Goal: Task Accomplishment & Management: Use online tool/utility

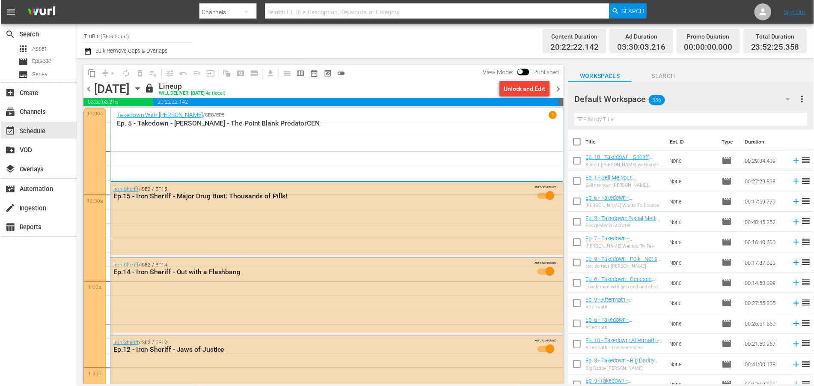
scroll to position [999, 0]
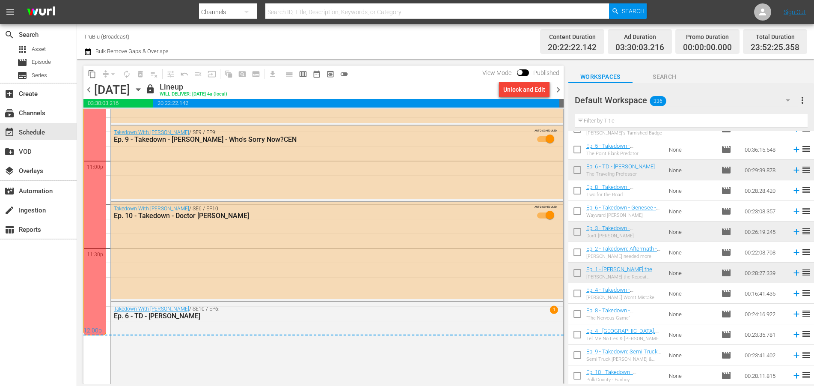
click at [559, 88] on span "chevron_right" at bounding box center [558, 89] width 11 height 11
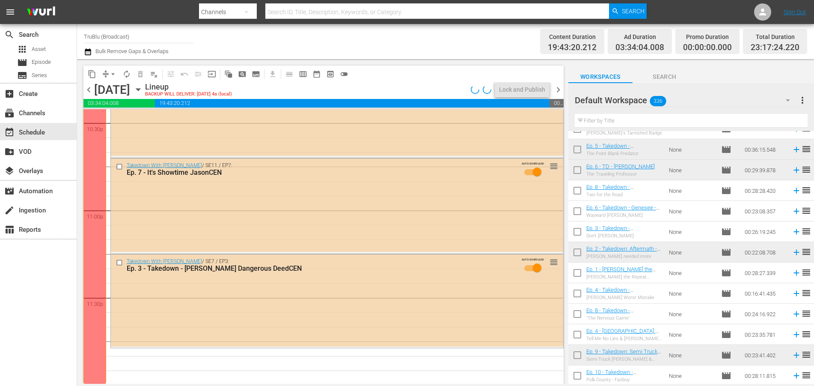
scroll to position [3918, 0]
click at [87, 90] on span "chevron_left" at bounding box center [88, 89] width 11 height 11
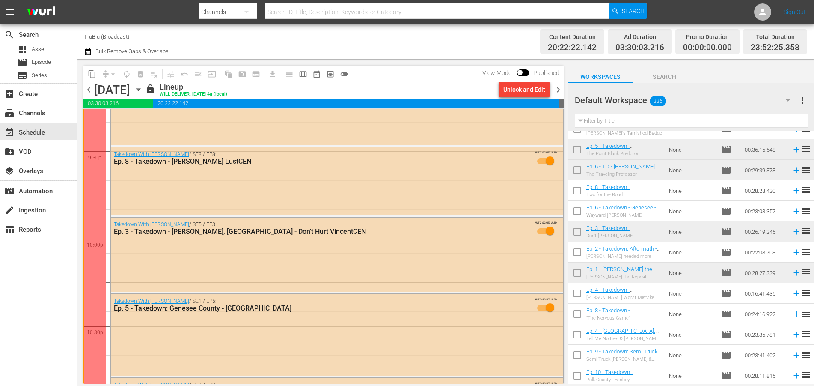
scroll to position [3457, 0]
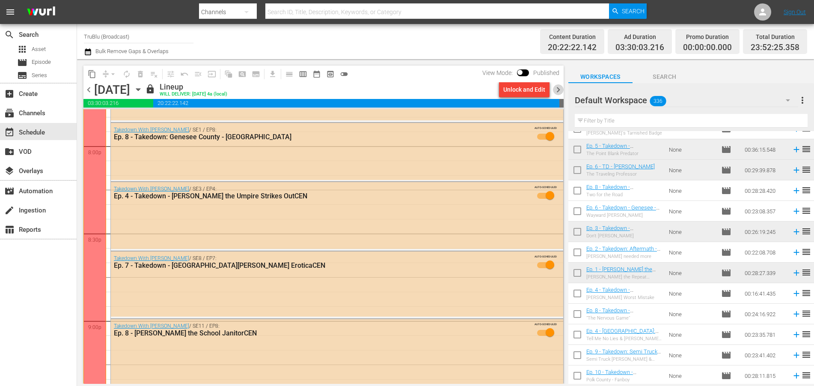
click at [555, 89] on span "chevron_right" at bounding box center [558, 89] width 11 height 11
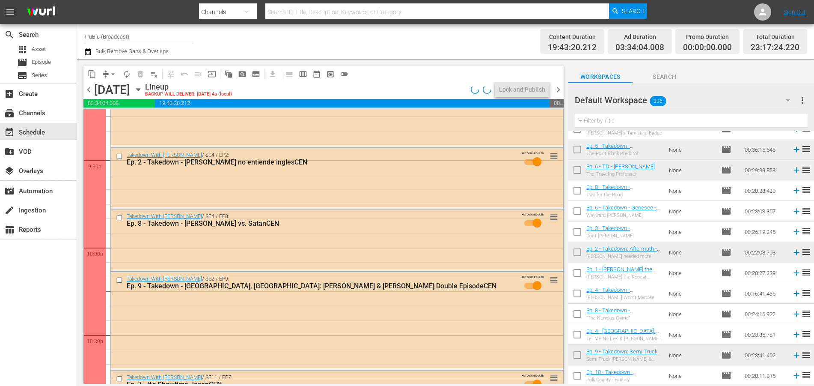
scroll to position [3253, 0]
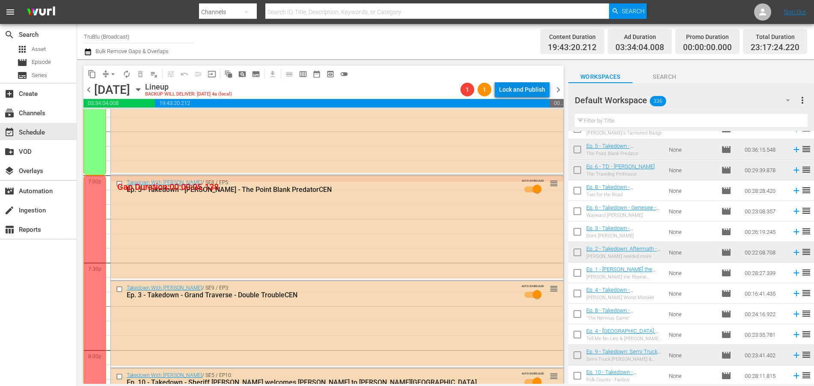
click at [512, 92] on div "Lock and Publish" at bounding box center [522, 89] width 46 height 15
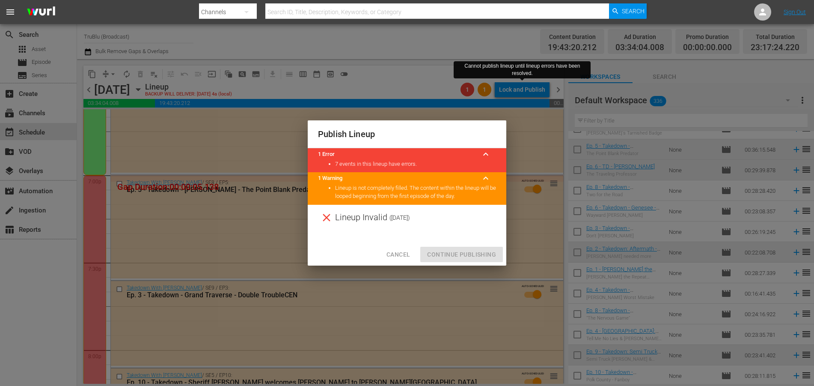
click at [408, 256] on span "Cancel" at bounding box center [399, 254] width 24 height 11
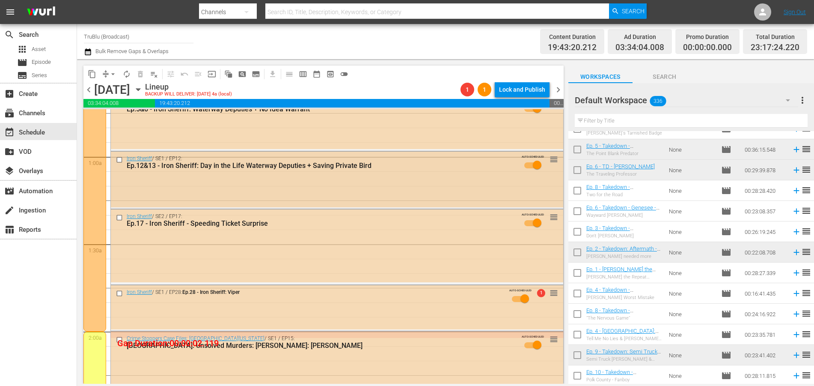
scroll to position [0, 0]
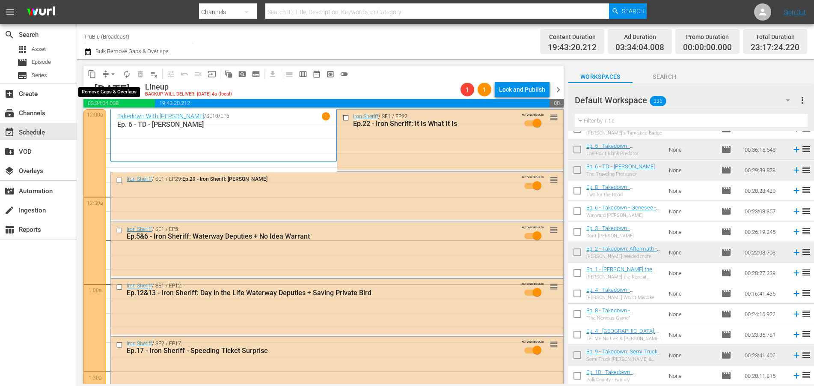
click at [107, 73] on button "arrow_drop_down" at bounding box center [113, 74] width 14 height 14
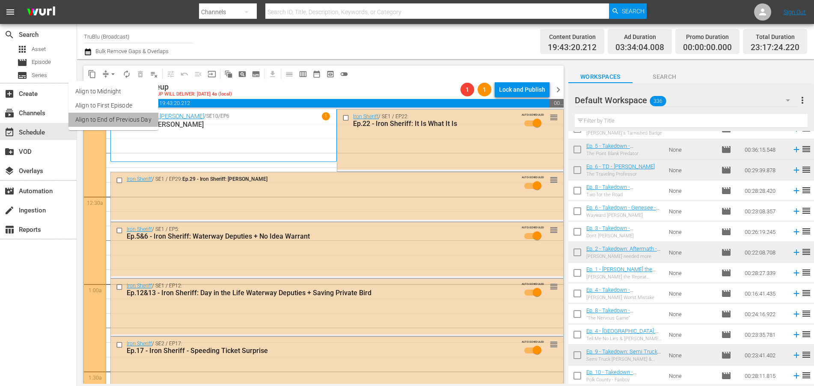
click at [104, 116] on li "Align to End of Previous Day" at bounding box center [114, 120] width 90 height 14
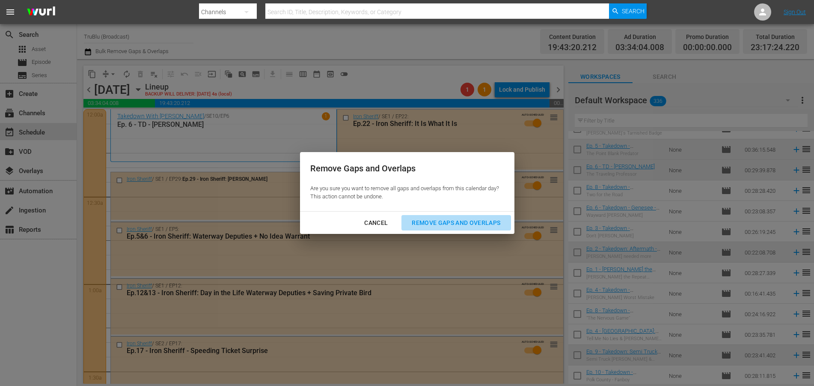
click at [452, 225] on div "Remove Gaps and Overlaps" at bounding box center [456, 222] width 102 height 11
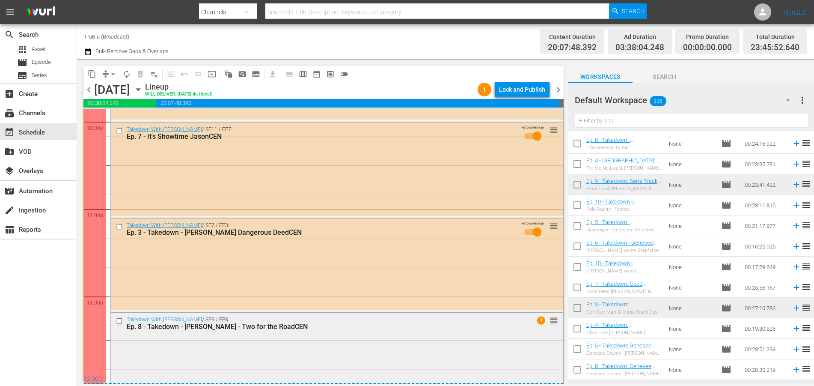
scroll to position [1192, 0]
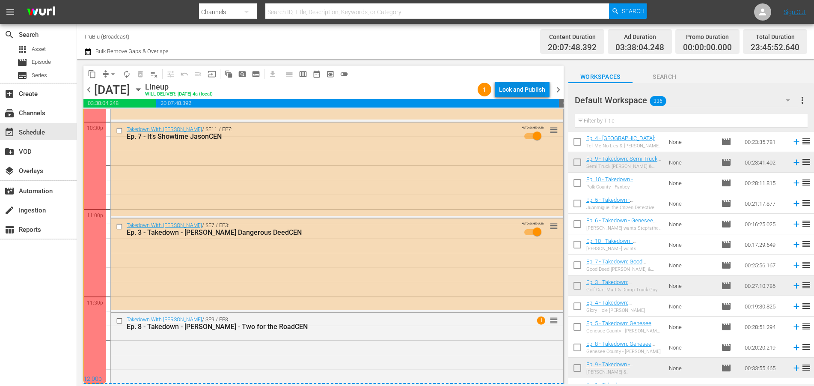
click at [528, 88] on div "Lock and Publish" at bounding box center [522, 89] width 46 height 15
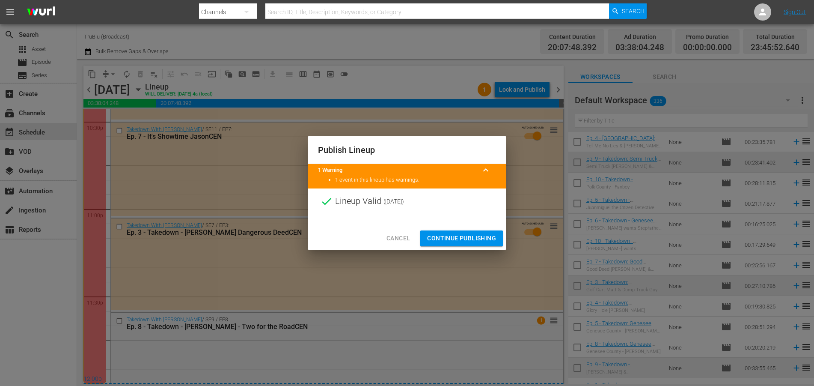
click at [473, 237] on span "Continue Publishing" at bounding box center [461, 238] width 69 height 11
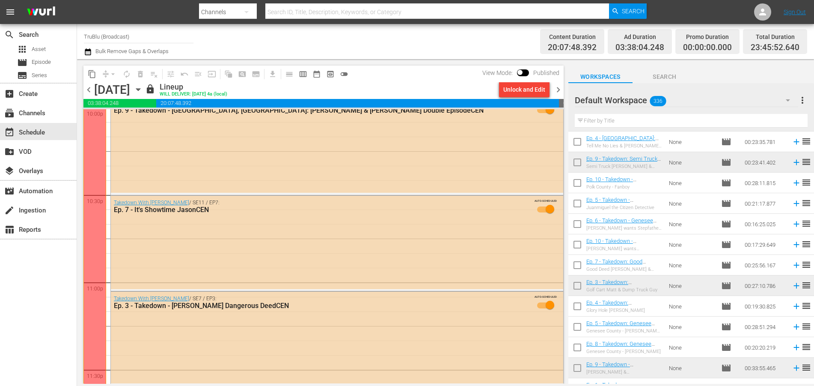
scroll to position [3844, 0]
click at [557, 92] on span "chevron_right" at bounding box center [558, 89] width 11 height 11
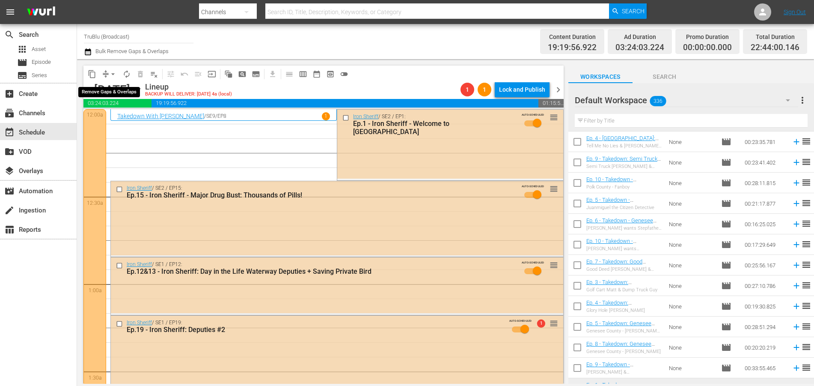
click at [113, 74] on span "arrow_drop_down" at bounding box center [113, 74] width 9 height 9
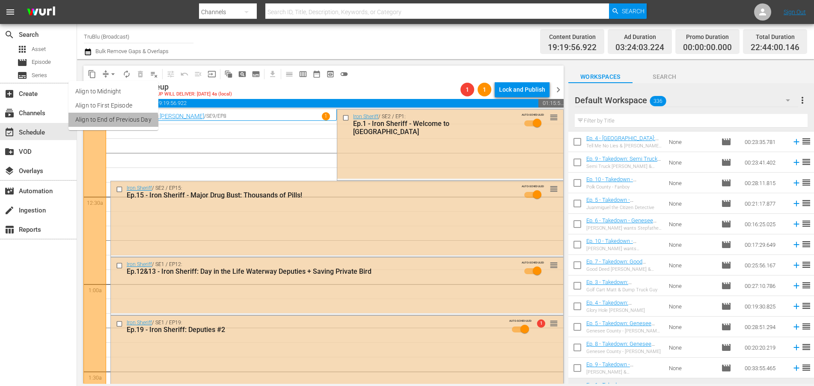
click at [111, 125] on li "Align to End of Previous Day" at bounding box center [114, 120] width 90 height 14
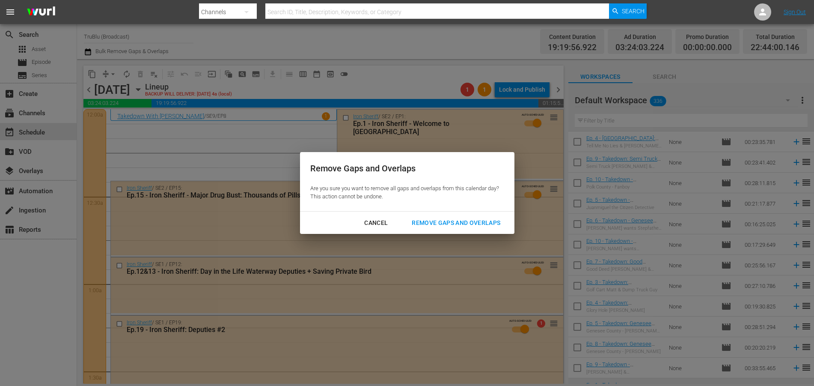
drag, startPoint x: 444, startPoint y: 220, endPoint x: 458, endPoint y: 220, distance: 13.3
click at [444, 221] on div "Remove Gaps and Overlaps" at bounding box center [456, 222] width 102 height 11
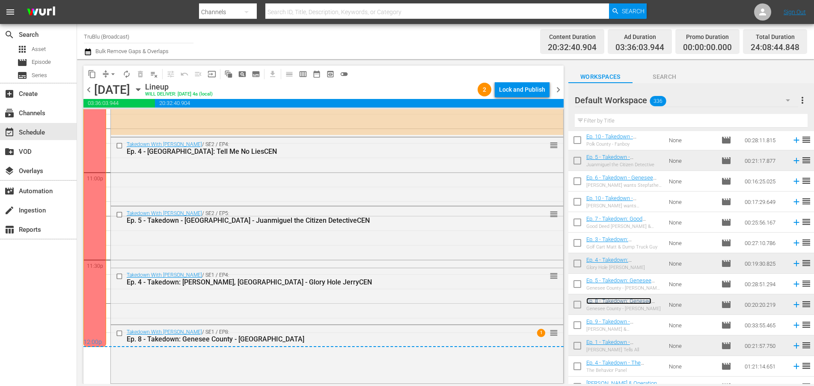
scroll to position [3783, 0]
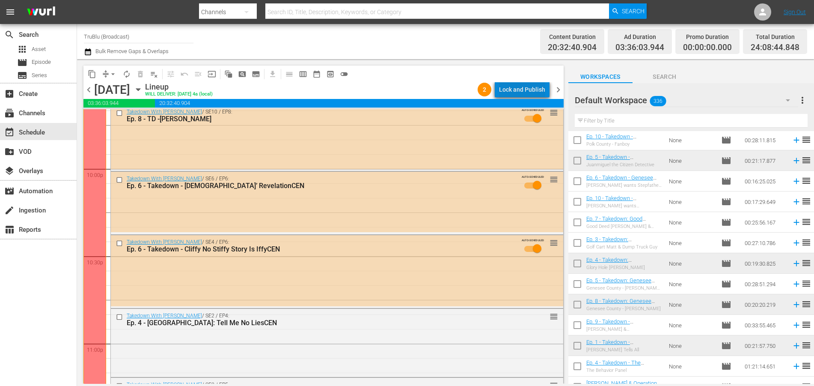
click at [527, 90] on div "Lock and Publish" at bounding box center [522, 89] width 46 height 15
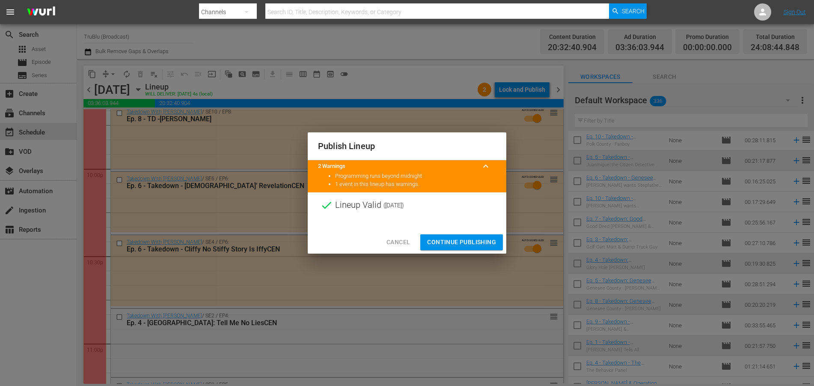
click at [477, 246] on span "Continue Publishing" at bounding box center [461, 242] width 69 height 11
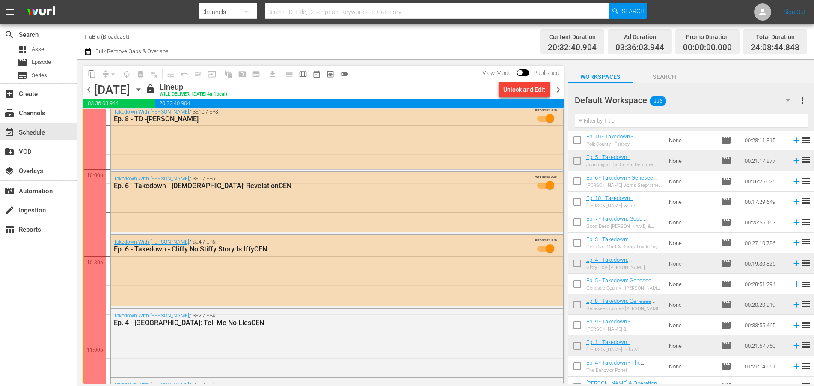
click at [560, 87] on span "chevron_right" at bounding box center [558, 89] width 11 height 11
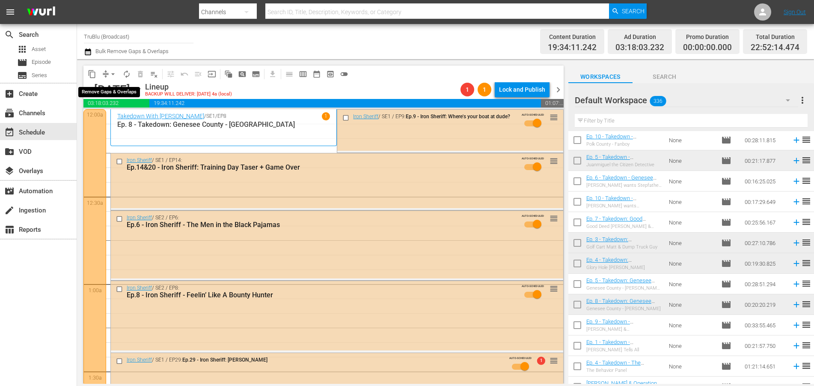
click at [104, 73] on span "compress" at bounding box center [105, 74] width 9 height 9
click at [106, 73] on button "arrow_drop_down" at bounding box center [113, 74] width 14 height 14
click at [107, 115] on li "Align to End of Previous Day" at bounding box center [114, 120] width 90 height 14
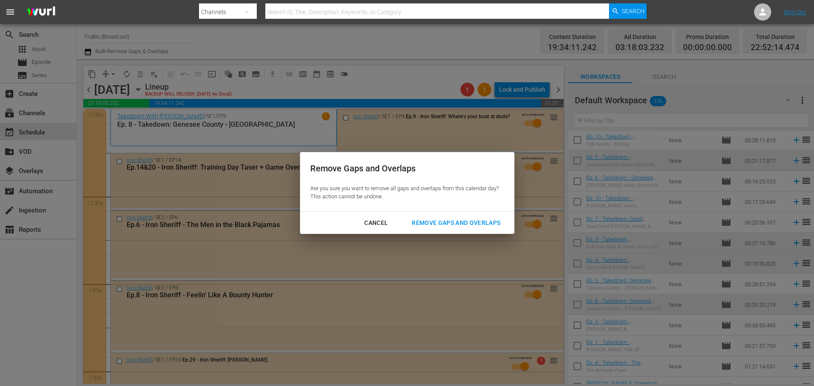
click at [478, 221] on div "Remove Gaps and Overlaps" at bounding box center [456, 222] width 102 height 11
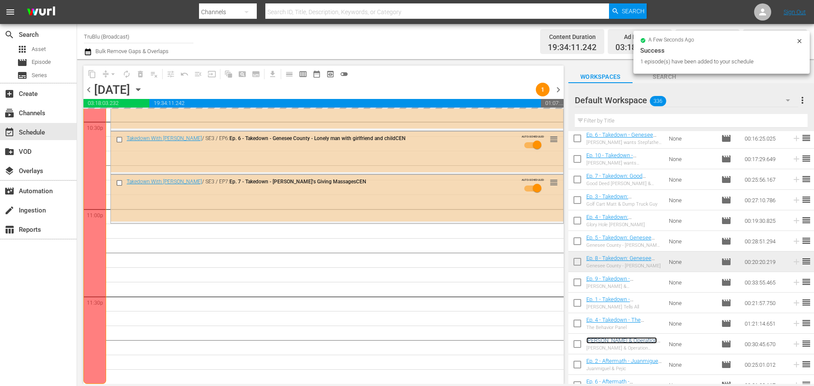
scroll to position [3917, 0]
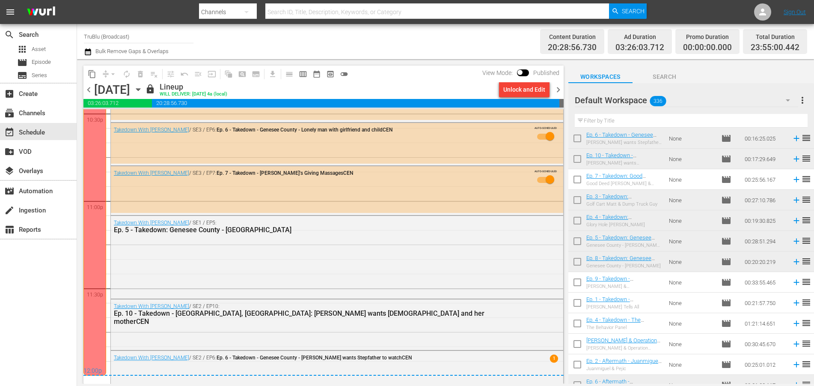
scroll to position [3940, 0]
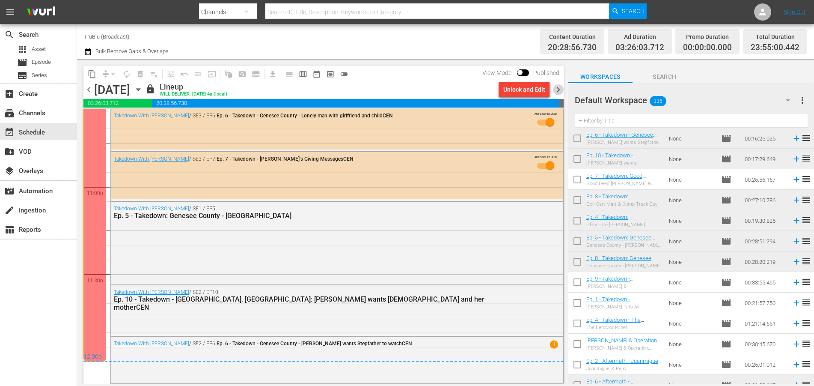
click at [558, 91] on span "chevron_right" at bounding box center [558, 89] width 11 height 11
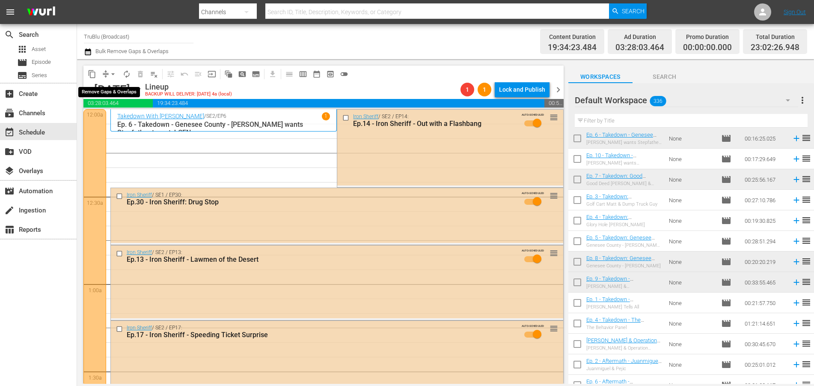
click at [109, 74] on span "arrow_drop_down" at bounding box center [113, 74] width 9 height 9
click at [133, 124] on li "Align to End of Previous Day" at bounding box center [114, 120] width 90 height 14
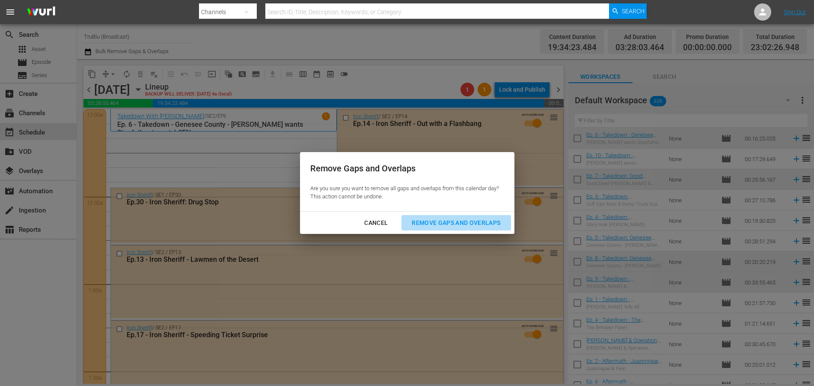
click at [445, 229] on button "Remove Gaps and Overlaps" at bounding box center [456, 223] width 109 height 16
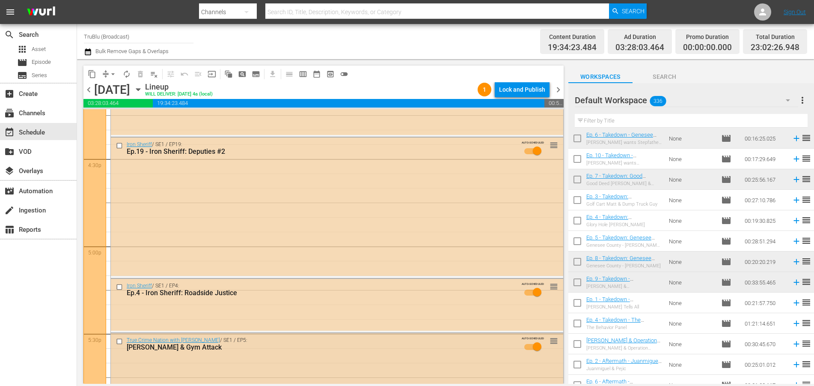
scroll to position [2762, 0]
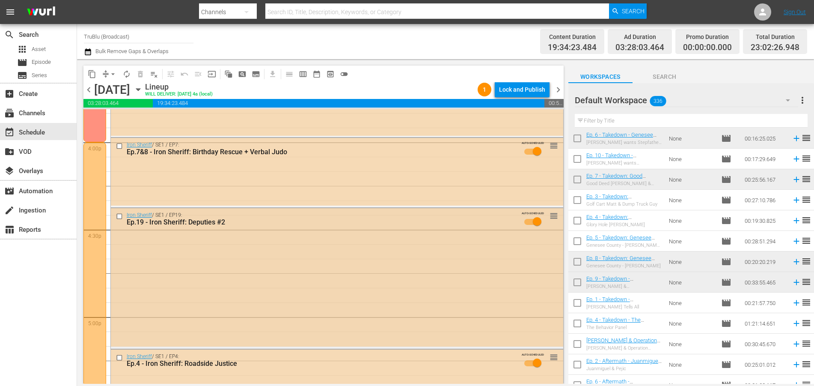
click at [240, 235] on div "Iron Sheriff / SE1 / EP19: Ep.19 - Iron Sheriff: Deputies #2 AUTO-SCHEDULED reo…" at bounding box center [337, 277] width 453 height 138
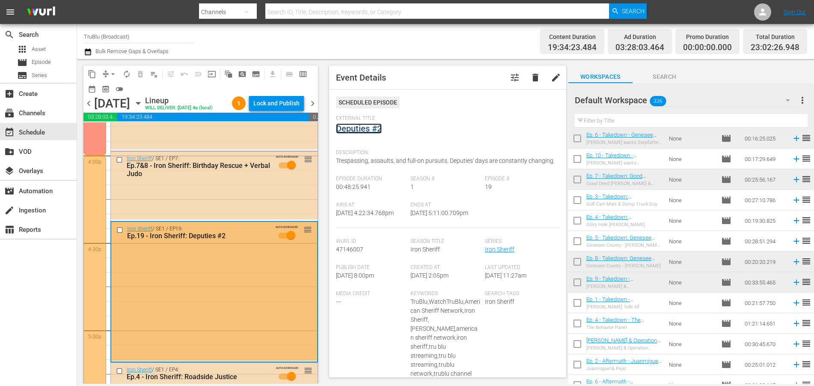
click at [357, 131] on link "Deputies #2" at bounding box center [359, 128] width 46 height 10
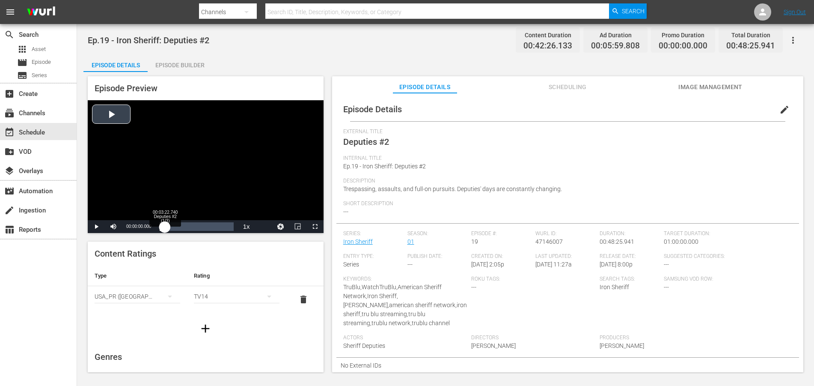
click at [165, 227] on div "00:00:00.000" at bounding box center [162, 226] width 5 height 9
click at [173, 230] on div "00:08:43.745 Deputies #2 (1/3)" at bounding box center [173, 226] width 0 height 9
click at [173, 228] on div "00:06:44.412" at bounding box center [166, 226] width 13 height 9
click at [182, 226] on div "00:09:33.151" at bounding box center [171, 226] width 23 height 9
click at [182, 226] on div "00:12:50.516" at bounding box center [171, 226] width 23 height 9
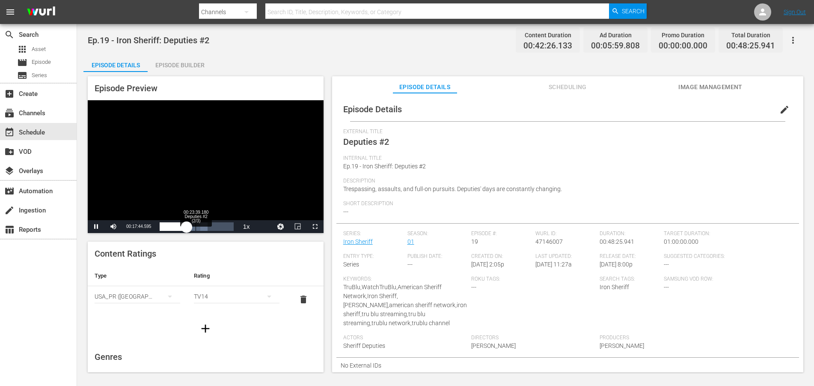
click at [196, 227] on div "Loaded : 65.06% 00:23:39.180 Deputies #2 (2/3) 00:01:09.732" at bounding box center [197, 226] width 74 height 9
click at [204, 225] on div "00:29:00.185 Deputies #2 (2/3)" at bounding box center [204, 226] width 0 height 9
click at [204, 225] on div "00:25:00.763" at bounding box center [182, 226] width 44 height 9
click at [204, 225] on div "00:25:00.968" at bounding box center [182, 226] width 44 height 9
click at [207, 227] on div "00:25:01.084" at bounding box center [184, 226] width 48 height 9
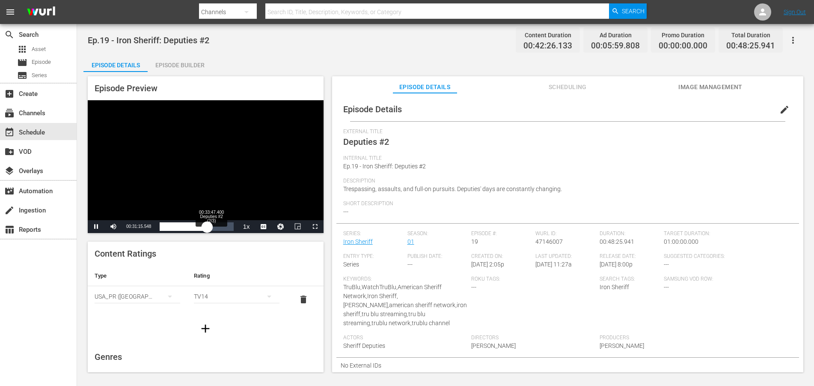
click at [207, 226] on div "00:27:15.803" at bounding box center [184, 226] width 48 height 9
click at [211, 228] on div "00:29:47.658" at bounding box center [185, 226] width 51 height 9
click at [218, 227] on div "00:00:39.668" at bounding box center [189, 226] width 59 height 9
click at [218, 225] on div "00:32:34.998" at bounding box center [189, 226] width 59 height 9
click at [222, 225] on div "00:35:07.473" at bounding box center [191, 226] width 63 height 9
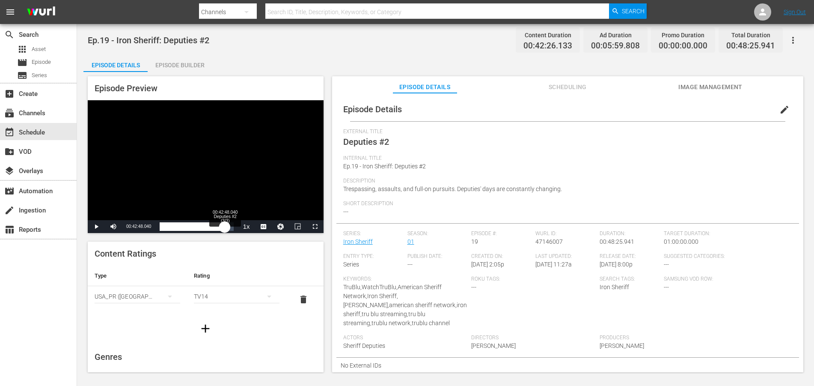
click at [225, 227] on div "00:35:41.047" at bounding box center [192, 226] width 65 height 9
click at [225, 227] on div "00:36:48.545" at bounding box center [193, 226] width 66 height 9
click at [225, 227] on div "00:37:05.561" at bounding box center [193, 226] width 66 height 9
click at [227, 231] on div "00:38:12.985" at bounding box center [193, 226] width 67 height 9
click at [161, 227] on div "Loaded : 95.77% 00:00:33.790 Ad Slate 00:40:12.323" at bounding box center [197, 226] width 74 height 9
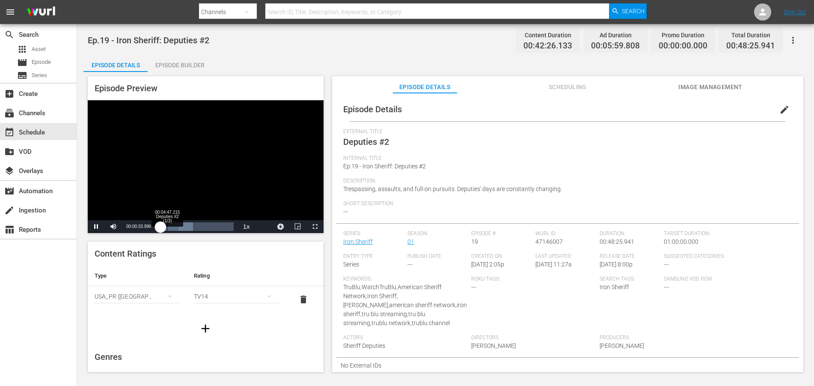
click at [161, 226] on div "00:00:34.153" at bounding box center [160, 226] width 1 height 9
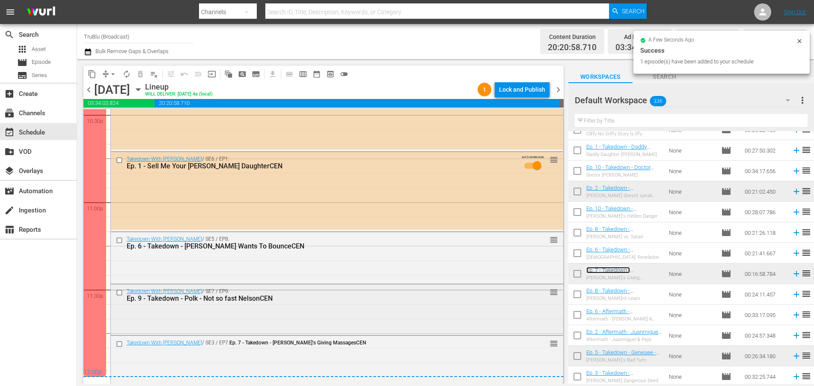
scroll to position [3926, 0]
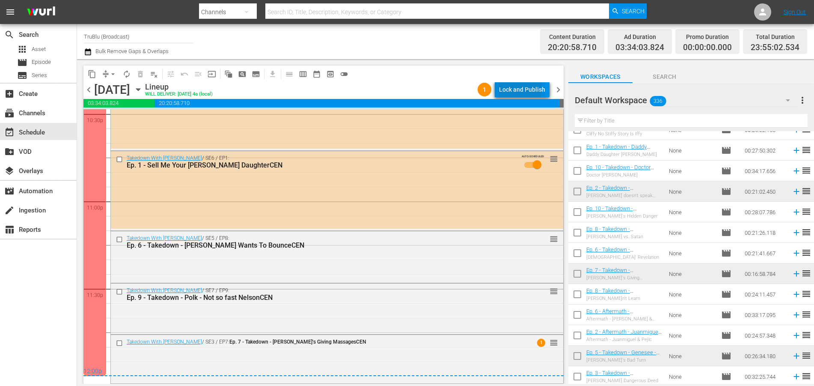
click at [522, 89] on div "Lock and Publish" at bounding box center [522, 89] width 46 height 15
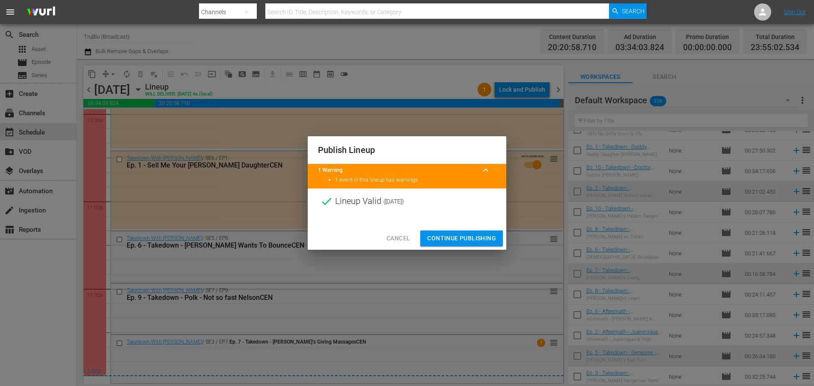
click at [445, 240] on span "Continue Publishing" at bounding box center [461, 238] width 69 height 11
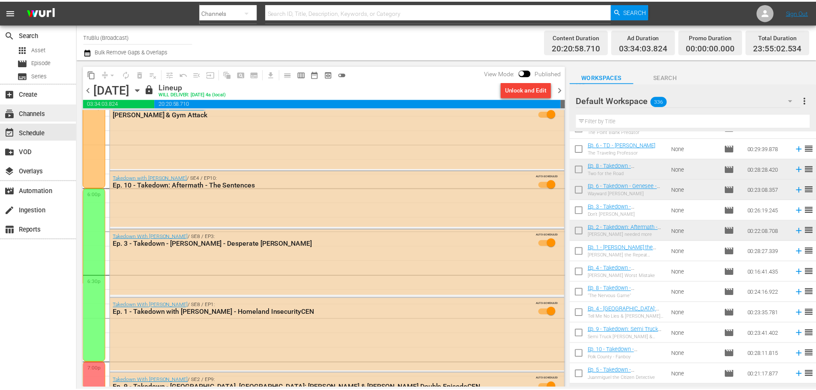
scroll to position [3065, 0]
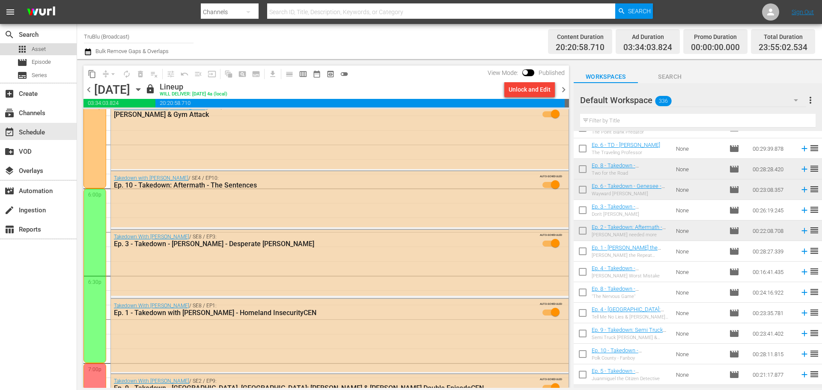
click at [45, 46] on span "Asset" at bounding box center [39, 49] width 14 height 9
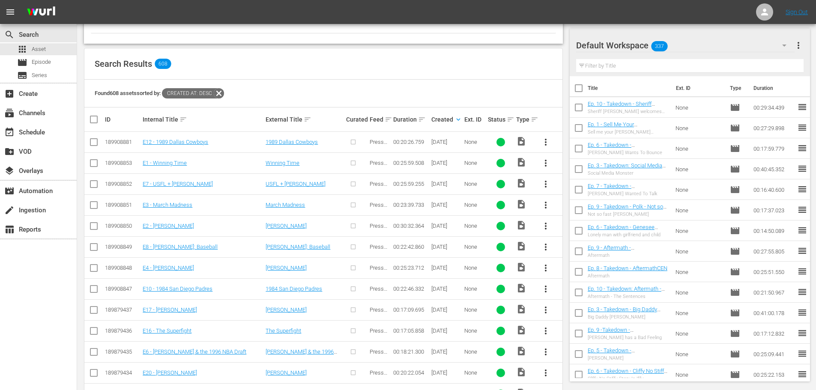
scroll to position [171, 0]
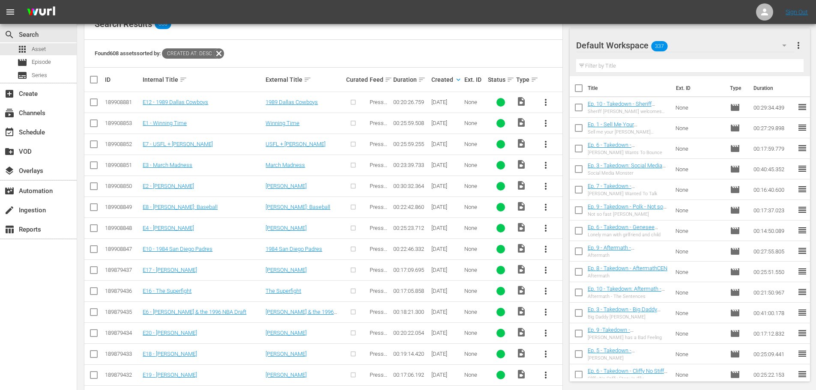
click at [93, 103] on input "checkbox" at bounding box center [94, 104] width 10 height 10
checkbox input "true"
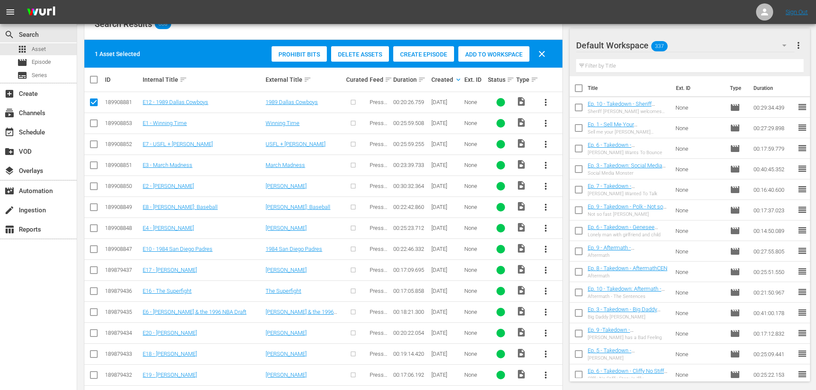
click at [95, 126] on input "checkbox" at bounding box center [94, 125] width 10 height 10
checkbox input "true"
click at [94, 143] on input "checkbox" at bounding box center [94, 146] width 10 height 10
checkbox input "true"
click at [92, 169] on input "checkbox" at bounding box center [94, 167] width 10 height 10
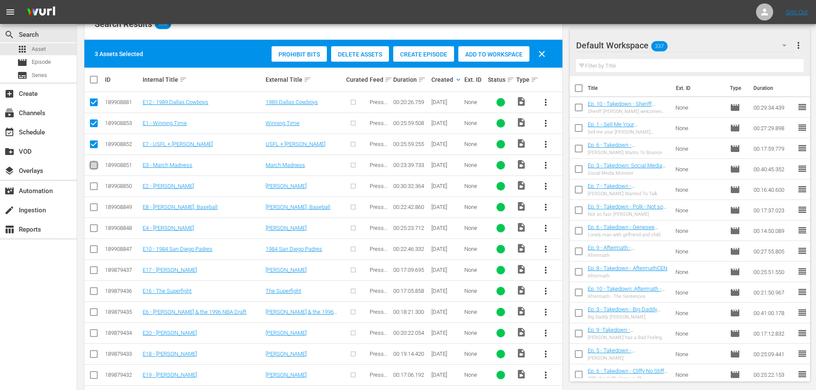
checkbox input "true"
click at [92, 191] on input "checkbox" at bounding box center [94, 188] width 10 height 10
checkbox input "true"
click at [97, 209] on input "checkbox" at bounding box center [94, 209] width 10 height 10
checkbox input "true"
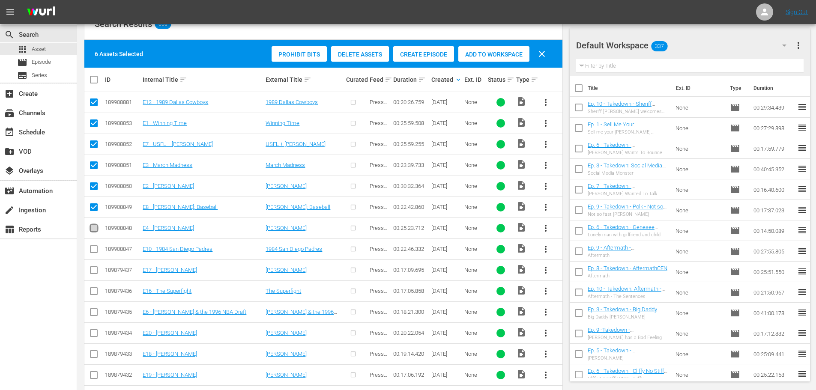
click at [94, 229] on input "checkbox" at bounding box center [94, 230] width 10 height 10
checkbox input "true"
click at [93, 248] on input "checkbox" at bounding box center [94, 251] width 10 height 10
checkbox input "true"
click at [94, 270] on input "checkbox" at bounding box center [94, 272] width 10 height 10
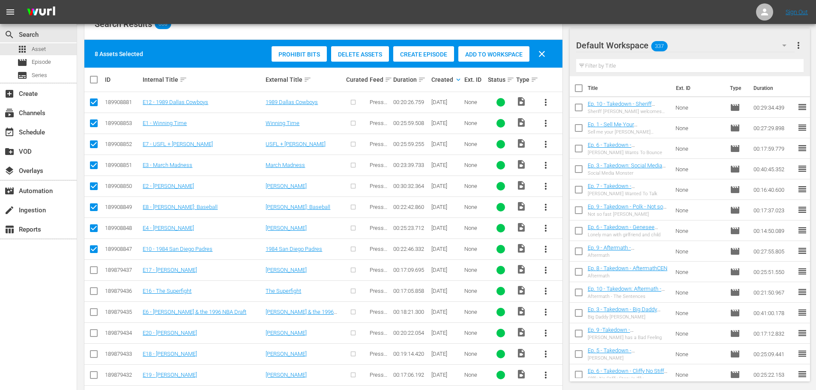
checkbox input "true"
click at [91, 292] on input "checkbox" at bounding box center [94, 293] width 10 height 10
checkbox input "true"
click at [91, 311] on input "checkbox" at bounding box center [94, 314] width 10 height 10
checkbox input "true"
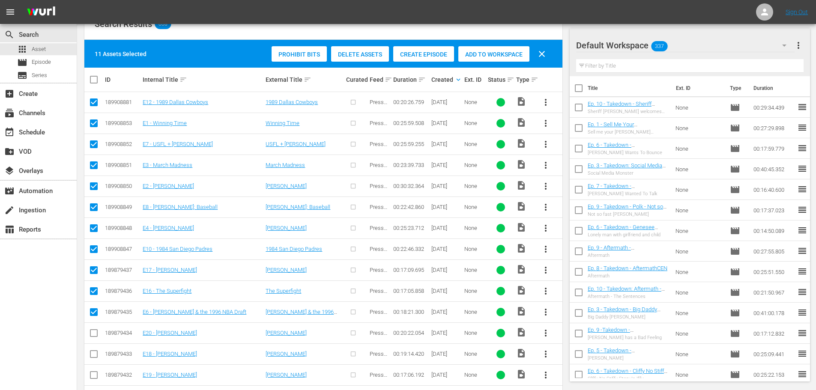
scroll to position [257, 0]
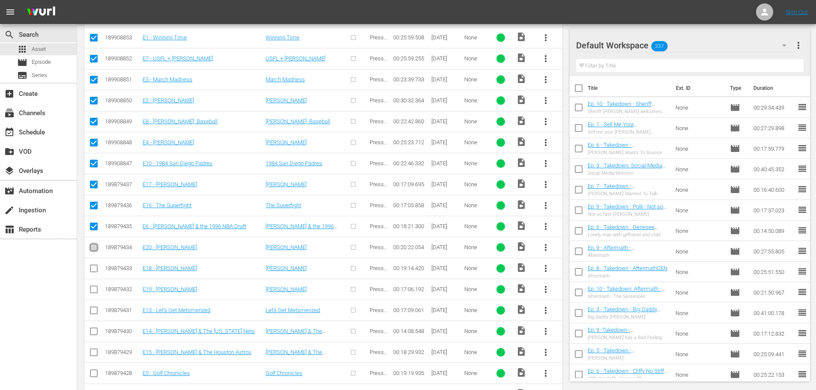
click at [93, 243] on icon at bounding box center [94, 247] width 10 height 10
click at [92, 268] on input "checkbox" at bounding box center [94, 270] width 10 height 10
checkbox input "true"
click at [95, 289] on input "checkbox" at bounding box center [94, 291] width 10 height 10
checkbox input "true"
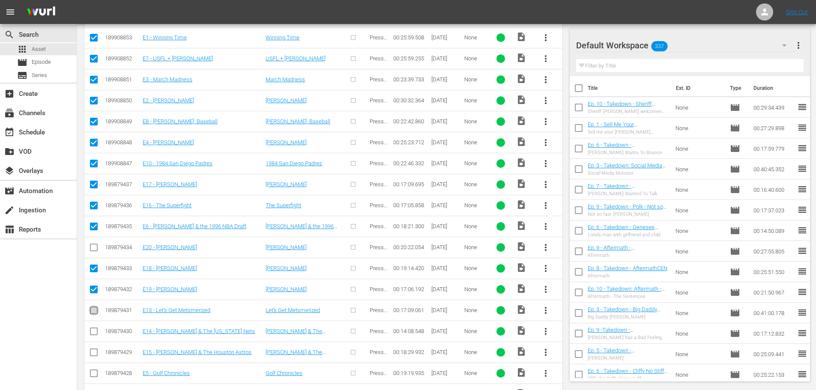
click at [95, 307] on input "checkbox" at bounding box center [94, 312] width 10 height 10
checkbox input "true"
click at [90, 330] on input "checkbox" at bounding box center [94, 333] width 10 height 10
checkbox input "true"
click at [94, 351] on input "checkbox" at bounding box center [94, 354] width 10 height 10
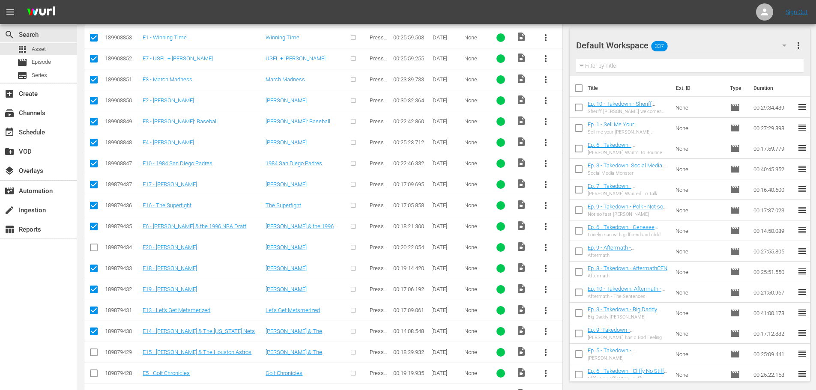
checkbox input "true"
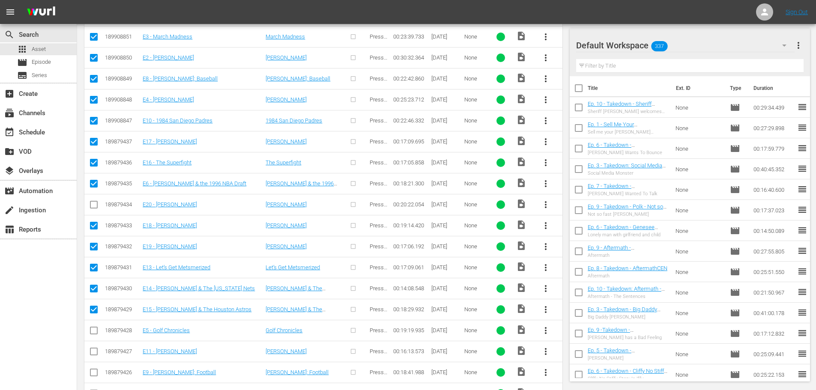
drag, startPoint x: 95, startPoint y: 205, endPoint x: 95, endPoint y: 230, distance: 25.3
click at [95, 205] on input "checkbox" at bounding box center [94, 206] width 10 height 10
checkbox input "true"
click at [94, 329] on input "checkbox" at bounding box center [94, 332] width 10 height 10
checkbox input "true"
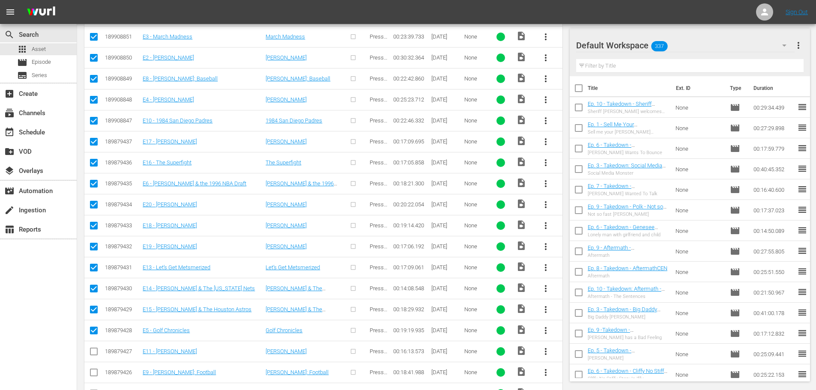
click at [92, 352] on input "checkbox" at bounding box center [94, 353] width 10 height 10
checkbox input "true"
click at [94, 371] on input "checkbox" at bounding box center [94, 374] width 10 height 10
checkbox input "true"
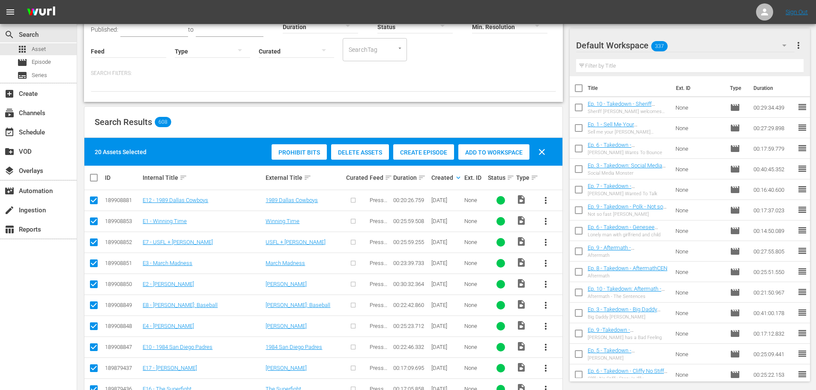
scroll to position [43, 0]
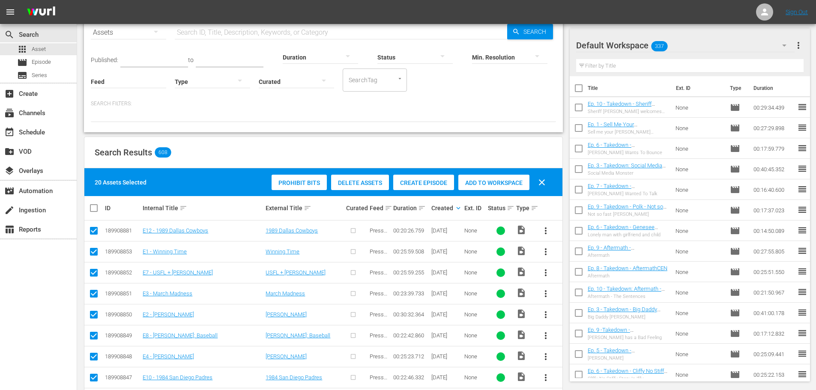
click at [411, 184] on span "Create Episode" at bounding box center [423, 182] width 61 height 7
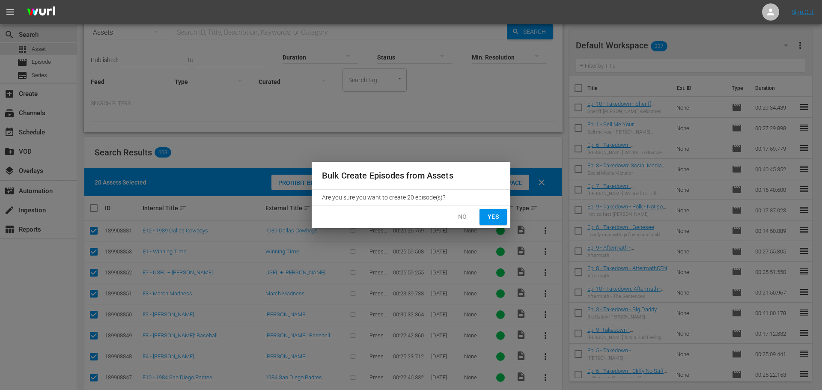
click at [497, 216] on span "Yes" at bounding box center [493, 217] width 14 height 11
checkbox input "false"
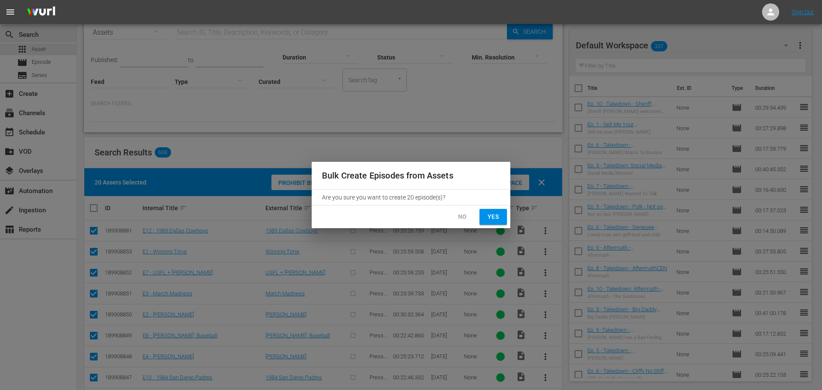
checkbox input "false"
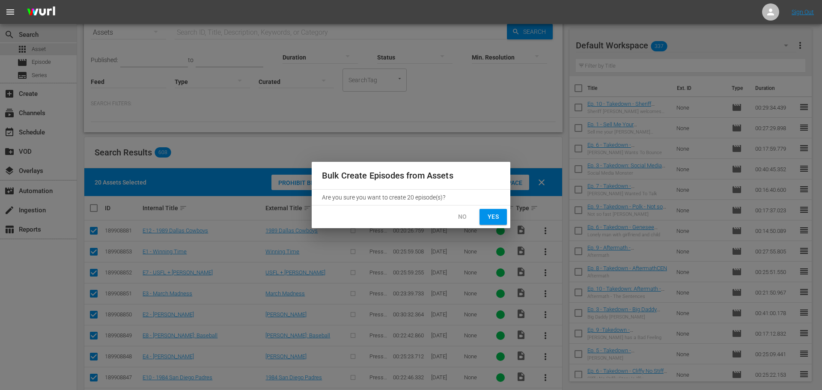
checkbox input "false"
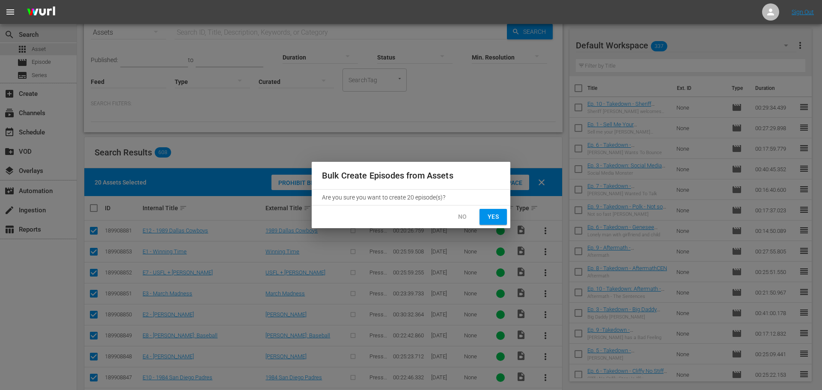
checkbox input "false"
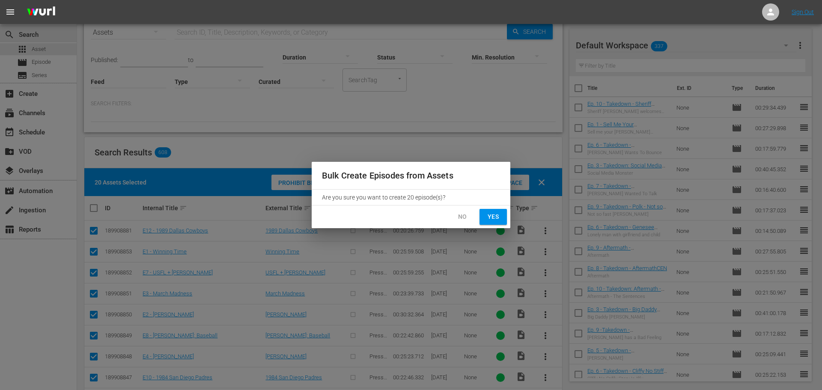
checkbox input "false"
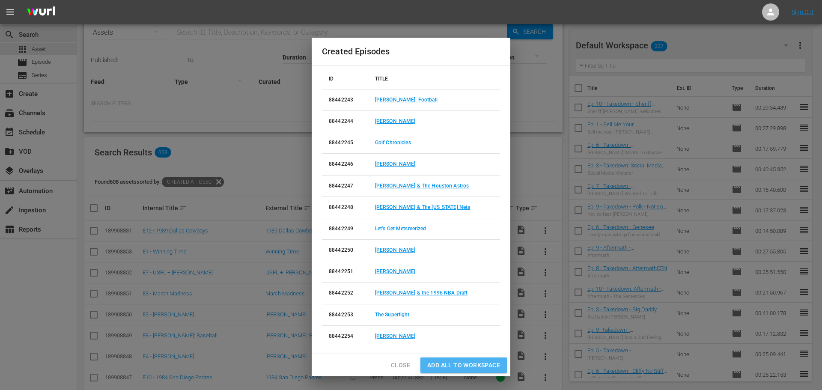
click at [471, 363] on span "Add all to Workspace" at bounding box center [463, 365] width 73 height 11
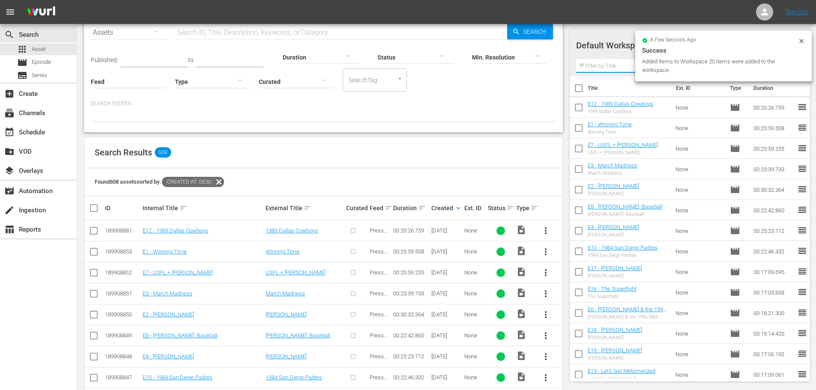
click at [602, 66] on input "text" at bounding box center [690, 66] width 228 height 14
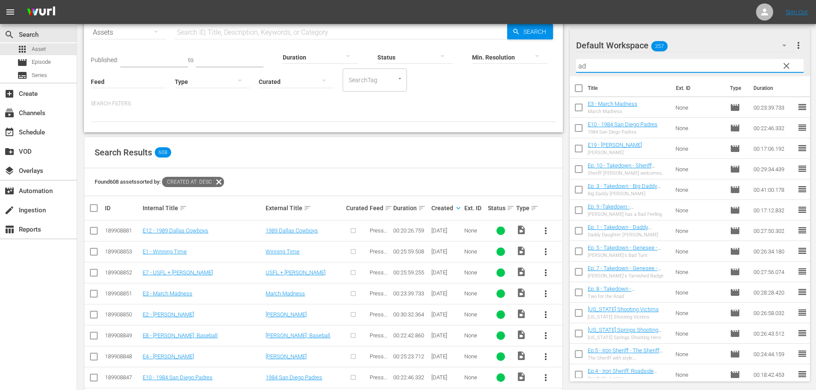
type input "a"
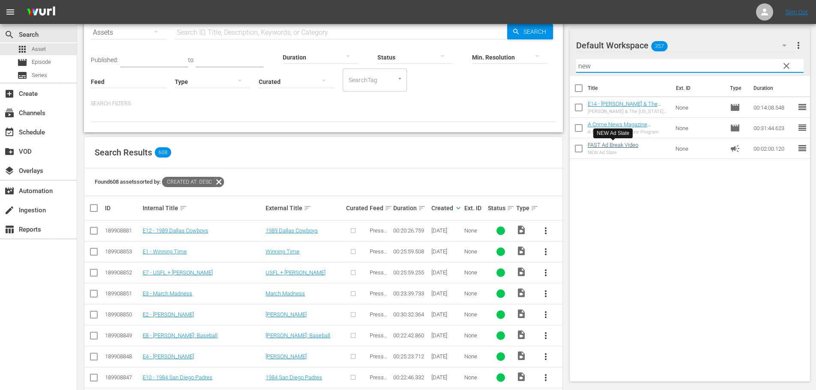
type input "new"
click at [624, 146] on link "FAST Ad Break Video" at bounding box center [612, 145] width 51 height 6
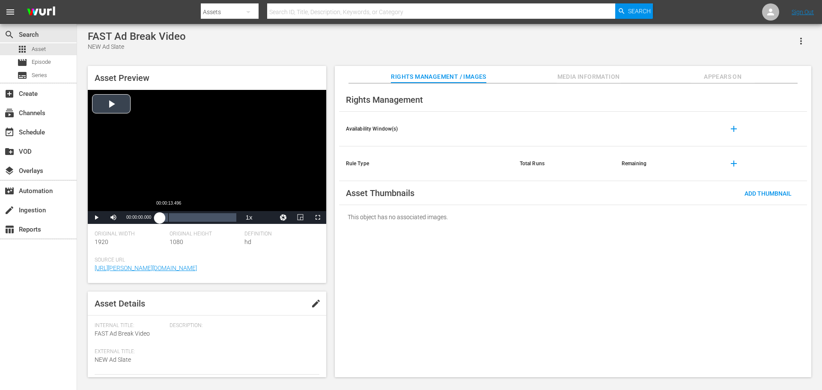
click at [169, 217] on div "Loaded : 4.90% 00:00:13.496 00:00:00.000" at bounding box center [198, 217] width 76 height 9
click at [180, 216] on div "Loaded : 24.86% 00:00:31.717 00:00:14.771" at bounding box center [198, 217] width 76 height 9
click at [188, 214] on div "Loaded : 39.89% 00:00:45.213 00:00:32.273" at bounding box center [198, 217] width 76 height 9
click at [189, 217] on div "00:00:45.783" at bounding box center [174, 217] width 29 height 9
click at [203, 220] on div "Loaded : 74.88% 00:01:07.483 00:00:54.524" at bounding box center [198, 217] width 76 height 9
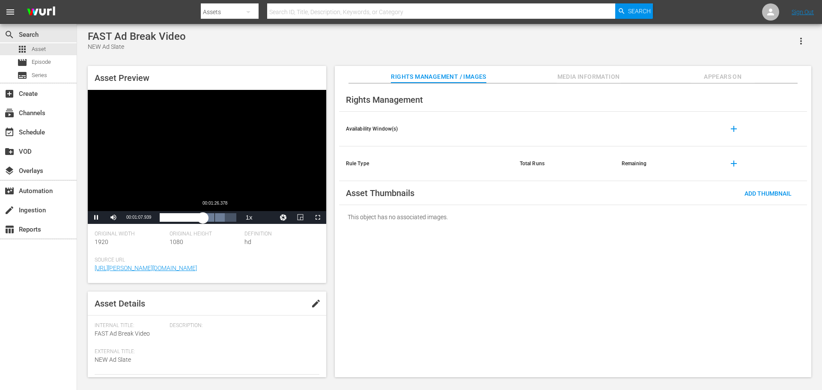
click at [215, 221] on div "00:01:26.378" at bounding box center [214, 217] width 0 height 9
drag, startPoint x: 220, startPoint y: 218, endPoint x: 226, endPoint y: 217, distance: 5.2
click at [215, 218] on div "00:01:27.483" at bounding box center [188, 217] width 56 height 9
click at [230, 219] on div "Loaded : 100.00% 00:01:49.997 00:01:37.425" at bounding box center [198, 217] width 76 height 9
click at [236, 221] on div "00:01:51.676" at bounding box center [198, 217] width 76 height 9
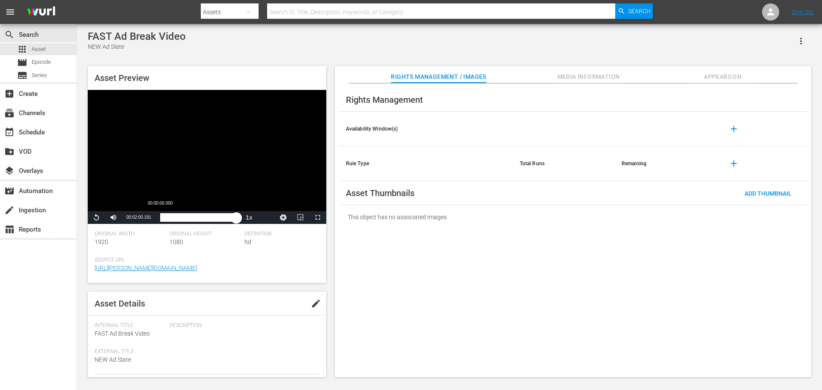
drag, startPoint x: 160, startPoint y: 218, endPoint x: 168, endPoint y: 213, distance: 9.8
click at [161, 217] on div "Loaded : 100.00% 00:00:00.000 00:02:00.191" at bounding box center [198, 217] width 76 height 9
click at [161, 213] on div "00:00:03.015" at bounding box center [161, 217] width 2 height 9
click at [179, 214] on div "Loaded : 39.87% 00:00:28.342 00:00:13.716" at bounding box center [198, 217] width 76 height 9
click at [188, 217] on div "Loaded : 69.90% 00:00:43.864 00:00:30.713" at bounding box center [198, 217] width 76 height 9
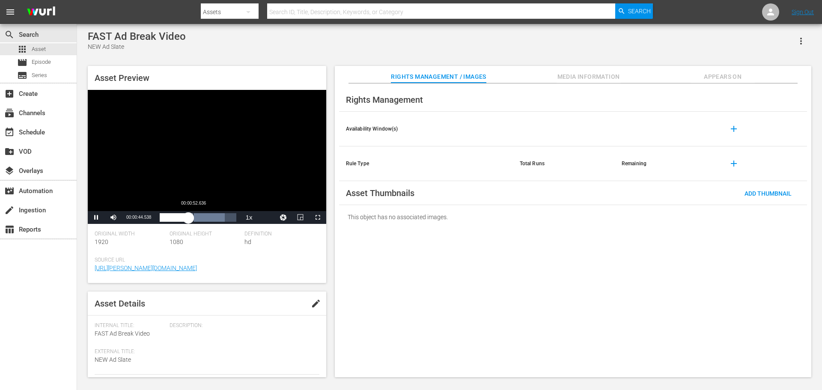
click at [188, 219] on div "00:00:44.692" at bounding box center [174, 217] width 28 height 9
click at [194, 219] on div "00:00:53.535" at bounding box center [177, 217] width 34 height 9
click at [201, 217] on div "00:01:04.418" at bounding box center [180, 217] width 41 height 9
click at [218, 217] on div "Loaded : 100.00% 00:01:31.102 00:01:13.308" at bounding box center [198, 217] width 76 height 9
click at [233, 221] on div "Loaded : 100.00% 00:01:54.046 00:01:32.013" at bounding box center [198, 217] width 76 height 9
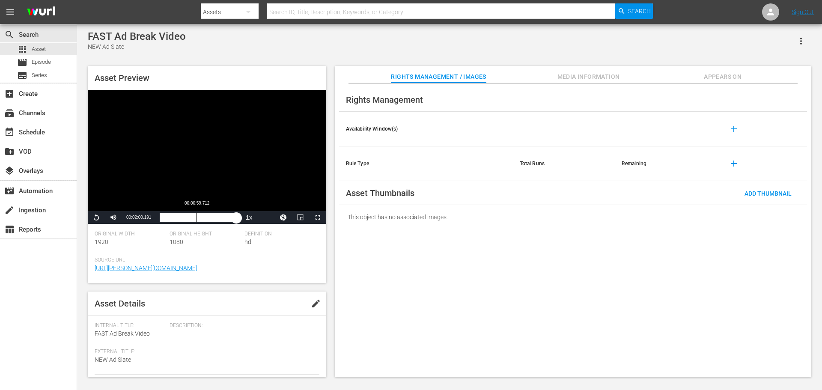
click at [197, 220] on div "Loaded : 100.00% 00:00:59.712 00:02:00.191" at bounding box center [198, 217] width 76 height 9
click at [197, 221] on div "00:01:00.929" at bounding box center [178, 217] width 37 height 9
click at [204, 219] on div "00:01:09.507" at bounding box center [204, 217] width 0 height 9
click at [192, 222] on div "00:01:10.440" at bounding box center [176, 217] width 33 height 9
click at [190, 222] on div "00:00:52.167" at bounding box center [176, 217] width 33 height 9
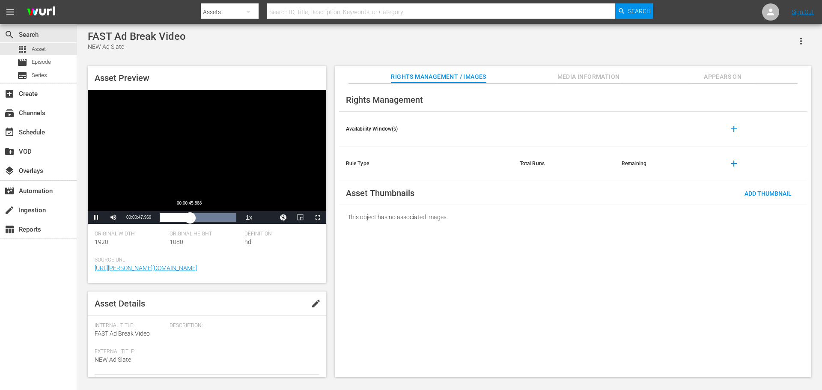
click at [187, 222] on div "00:00:48.041" at bounding box center [175, 217] width 30 height 9
click at [180, 224] on div "Loaded : 100.00% 00:00:31.717 00:00:42.836" at bounding box center [197, 217] width 85 height 13
click at [192, 222] on div "Loaded : 59.80% 00:00:49.937 00:00:32.015" at bounding box center [198, 217] width 76 height 9
click at [192, 220] on div "00:00:51.072" at bounding box center [176, 217] width 33 height 9
click at [197, 217] on div "00:00:58.429" at bounding box center [178, 217] width 37 height 9
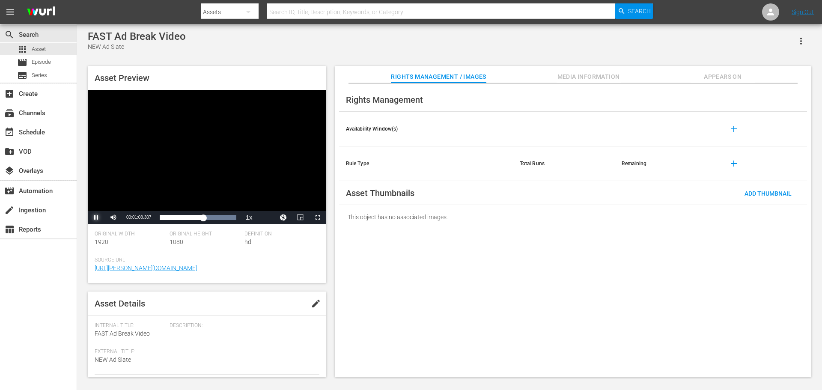
click at [96, 217] on span "Video Player" at bounding box center [96, 217] width 0 height 0
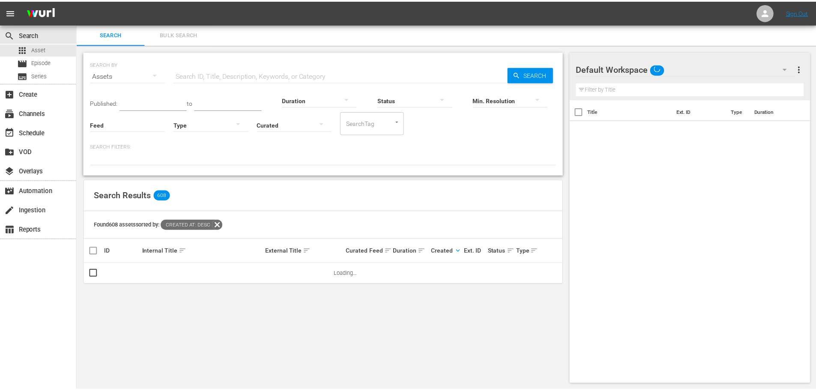
scroll to position [1, 0]
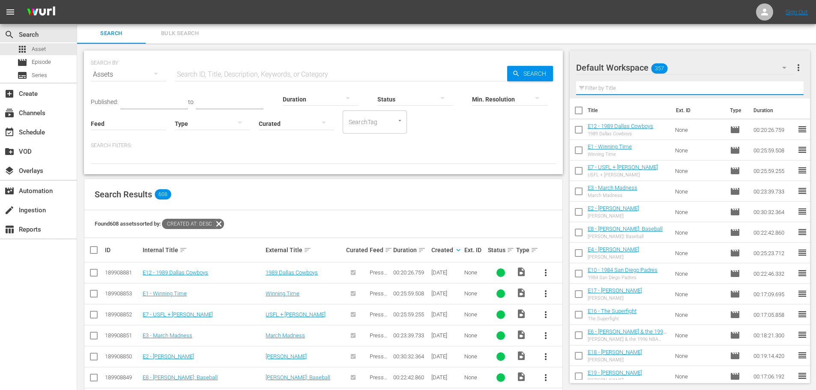
click at [617, 86] on input "text" at bounding box center [690, 88] width 228 height 14
type input "n"
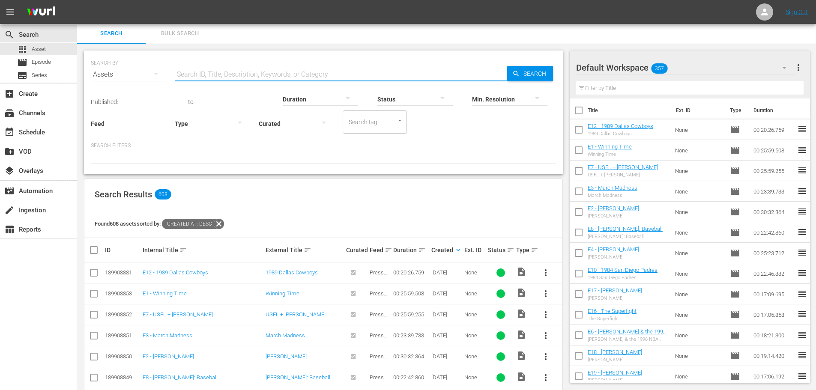
click at [198, 69] on input "text" at bounding box center [341, 74] width 332 height 21
click at [525, 80] on div "Min. Resolution" at bounding box center [509, 93] width 75 height 31
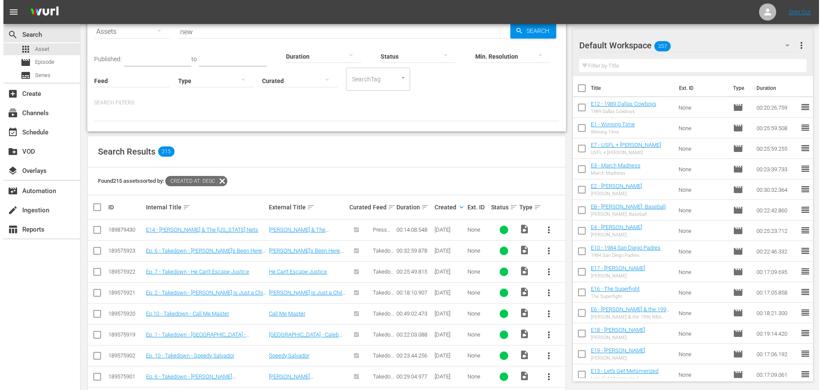
scroll to position [0, 0]
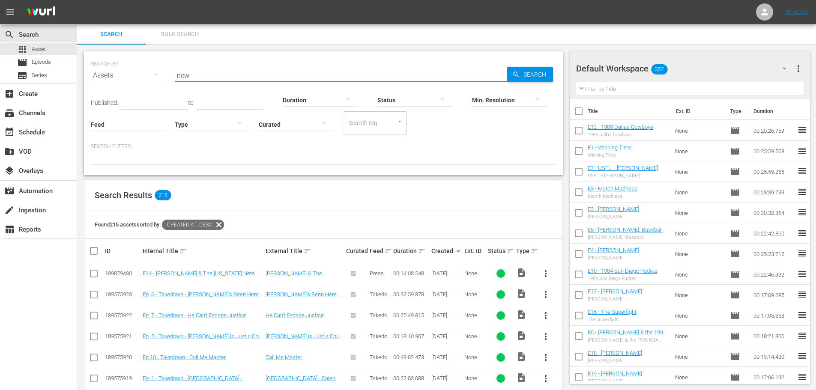
click at [212, 78] on input "new" at bounding box center [341, 75] width 332 height 21
type input "new ad"
click at [525, 80] on div "Min. Resolution" at bounding box center [509, 94] width 75 height 31
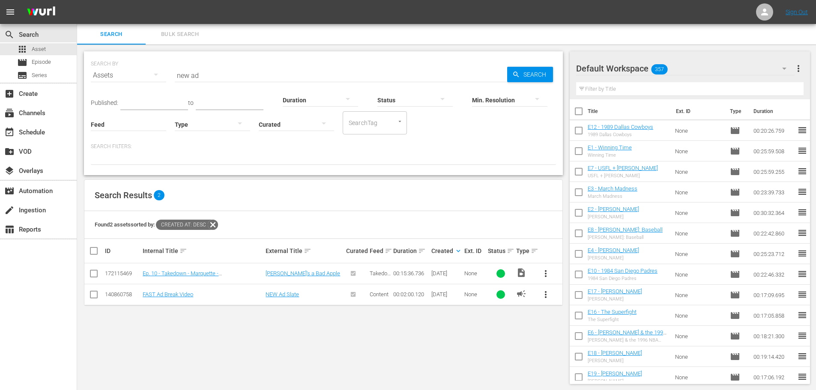
click at [94, 295] on input "checkbox" at bounding box center [94, 296] width 10 height 10
checkbox input "true"
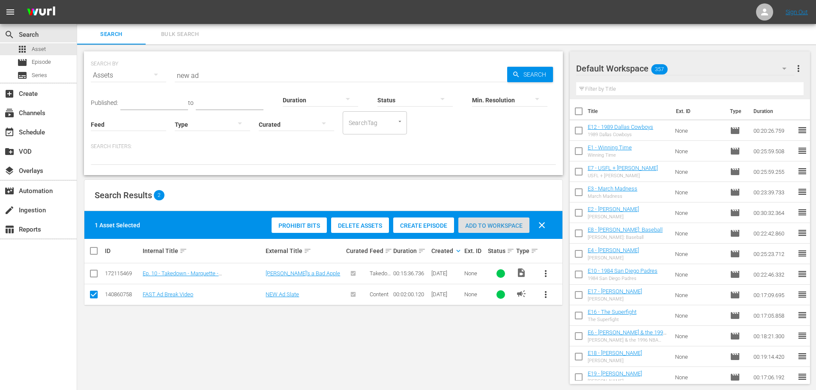
click at [480, 225] on span "Add to Workspace" at bounding box center [493, 225] width 71 height 7
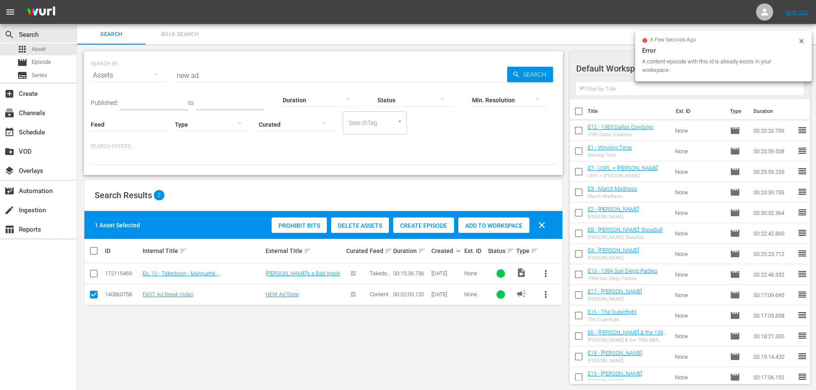
click at [804, 43] on icon at bounding box center [801, 41] width 7 height 7
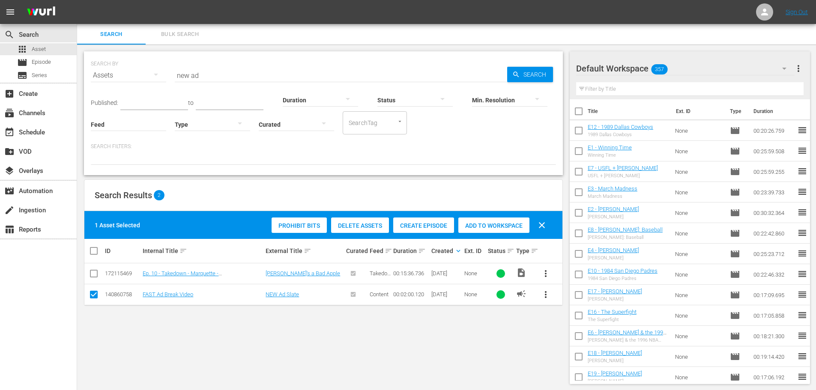
click at [302, 328] on div "SEARCH BY Search By Assets Search ID, Title, Description, Keywords, or Category…" at bounding box center [323, 218] width 492 height 346
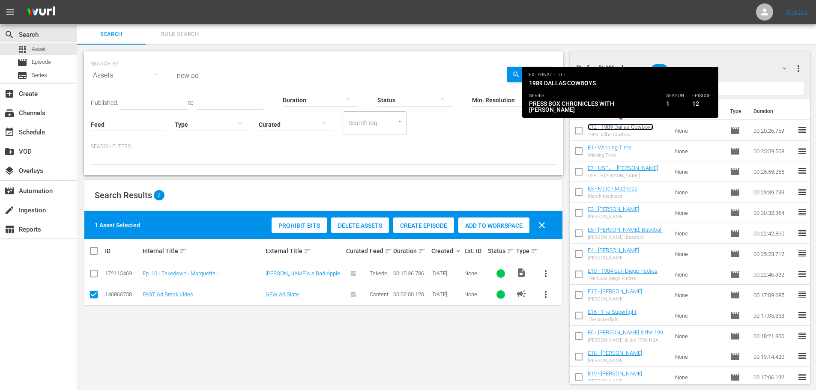
click at [615, 129] on link "E12 - 1989 Dallas Cowboys" at bounding box center [620, 127] width 66 height 6
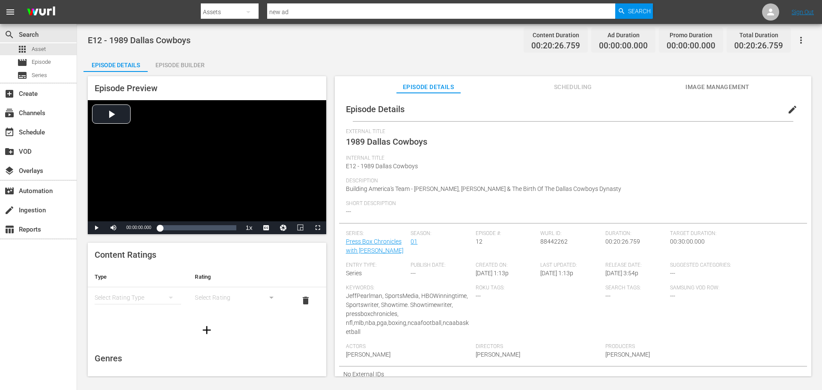
click at [181, 60] on div "Episode Builder" at bounding box center [180, 65] width 64 height 21
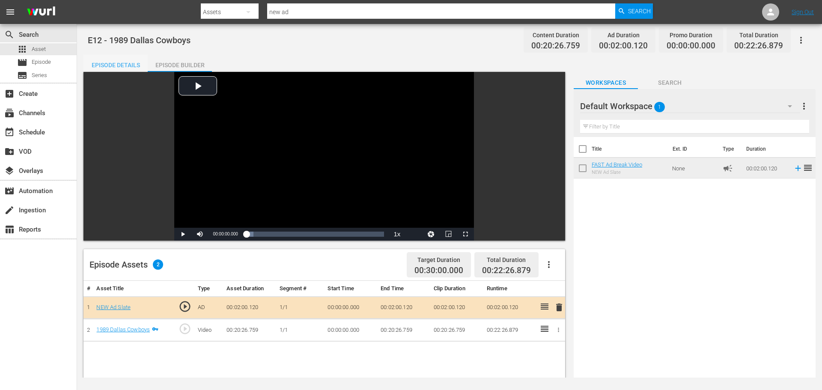
click at [131, 64] on div "Episode Details" at bounding box center [115, 65] width 64 height 21
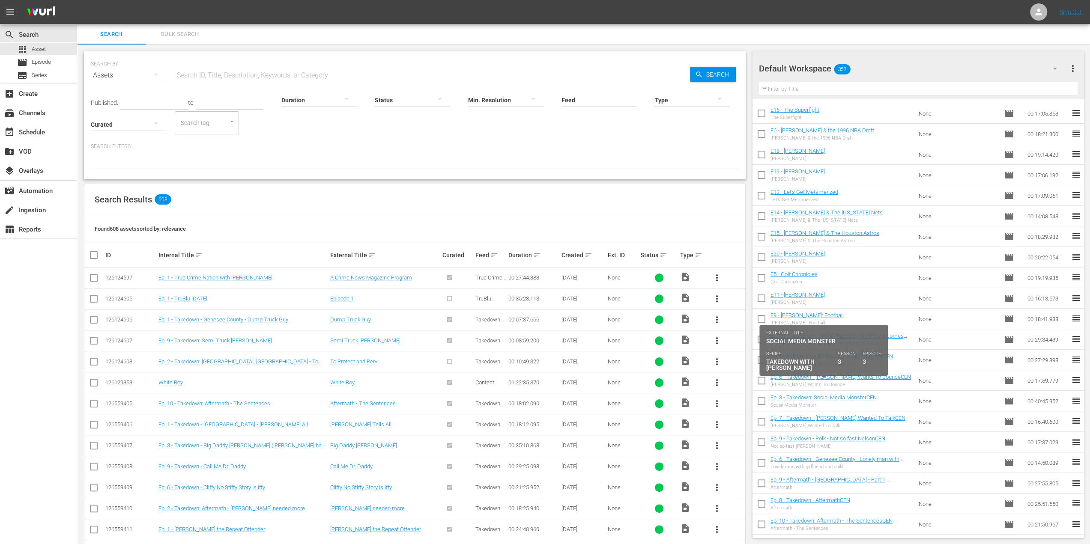
scroll to position [214, 0]
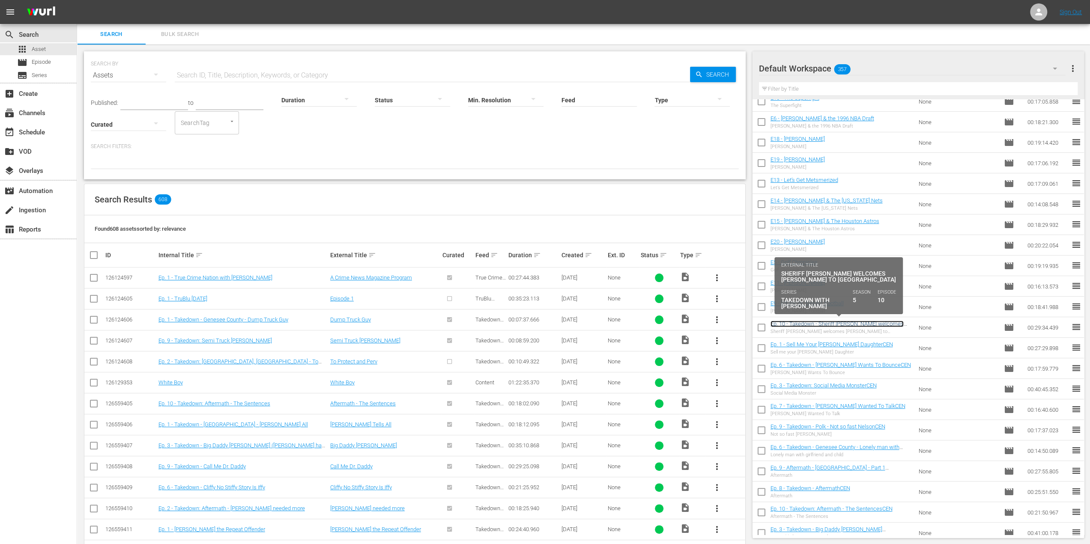
click at [819, 324] on link "Ep. 10 - Takedown - Sheriff [PERSON_NAME] welcomes [PERSON_NAME] to [PERSON_NAM…" at bounding box center [840, 327] width 141 height 13
